Goal: Task Accomplishment & Management: Manage account settings

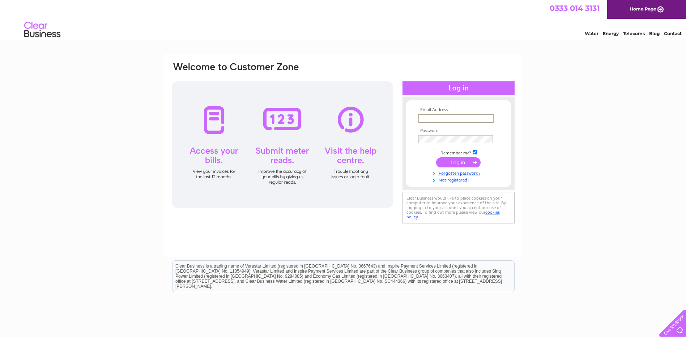
click at [425, 117] on input "text" at bounding box center [456, 118] width 75 height 9
type input "[EMAIL_ADDRESS][DOMAIN_NAME]"
click at [436, 157] on input "submit" at bounding box center [458, 162] width 44 height 10
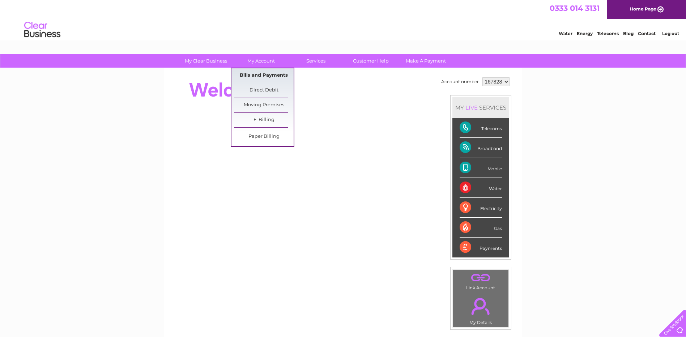
click at [262, 76] on link "Bills and Payments" at bounding box center [264, 75] width 60 height 14
